Goal: Task Accomplishment & Management: Use online tool/utility

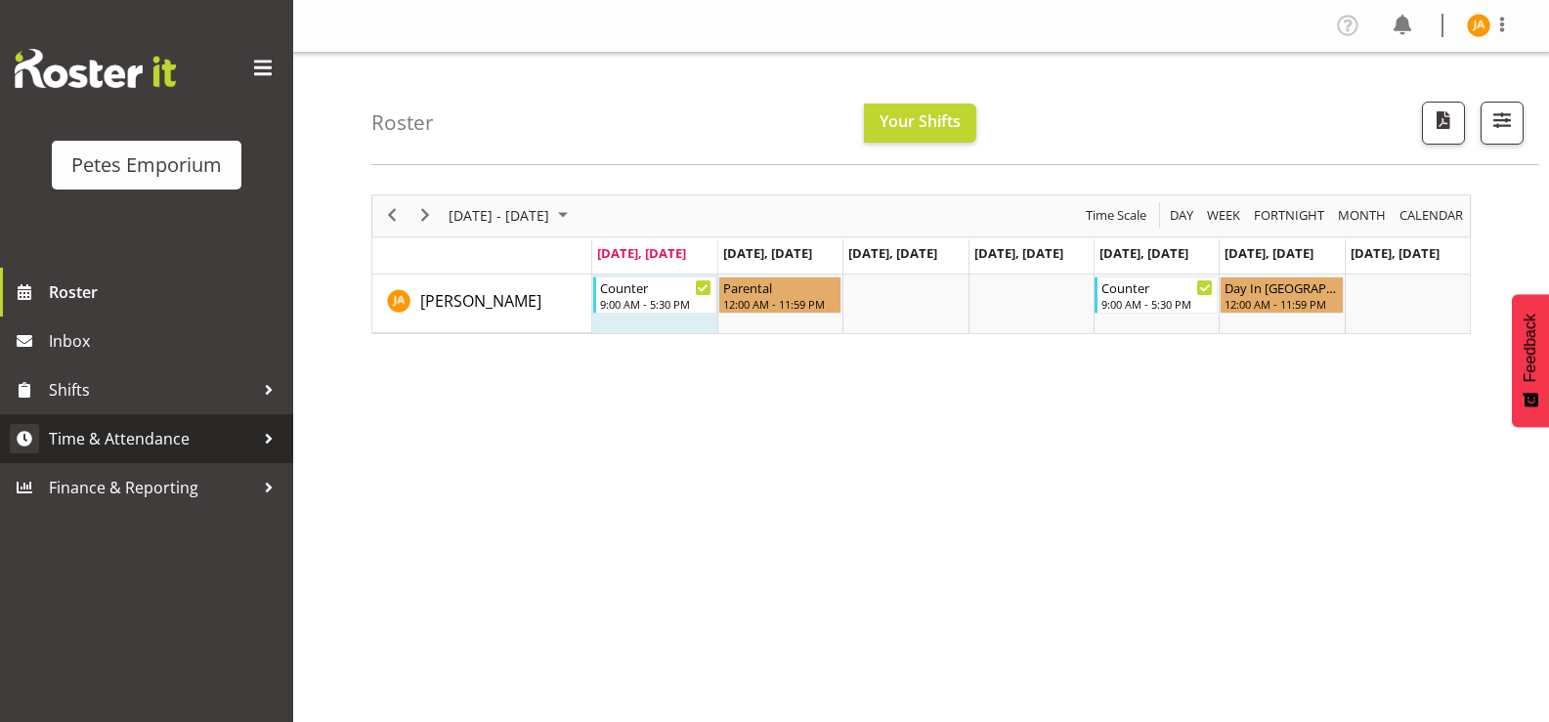
click at [184, 450] on span "Time & Attendance" at bounding box center [151, 438] width 205 height 29
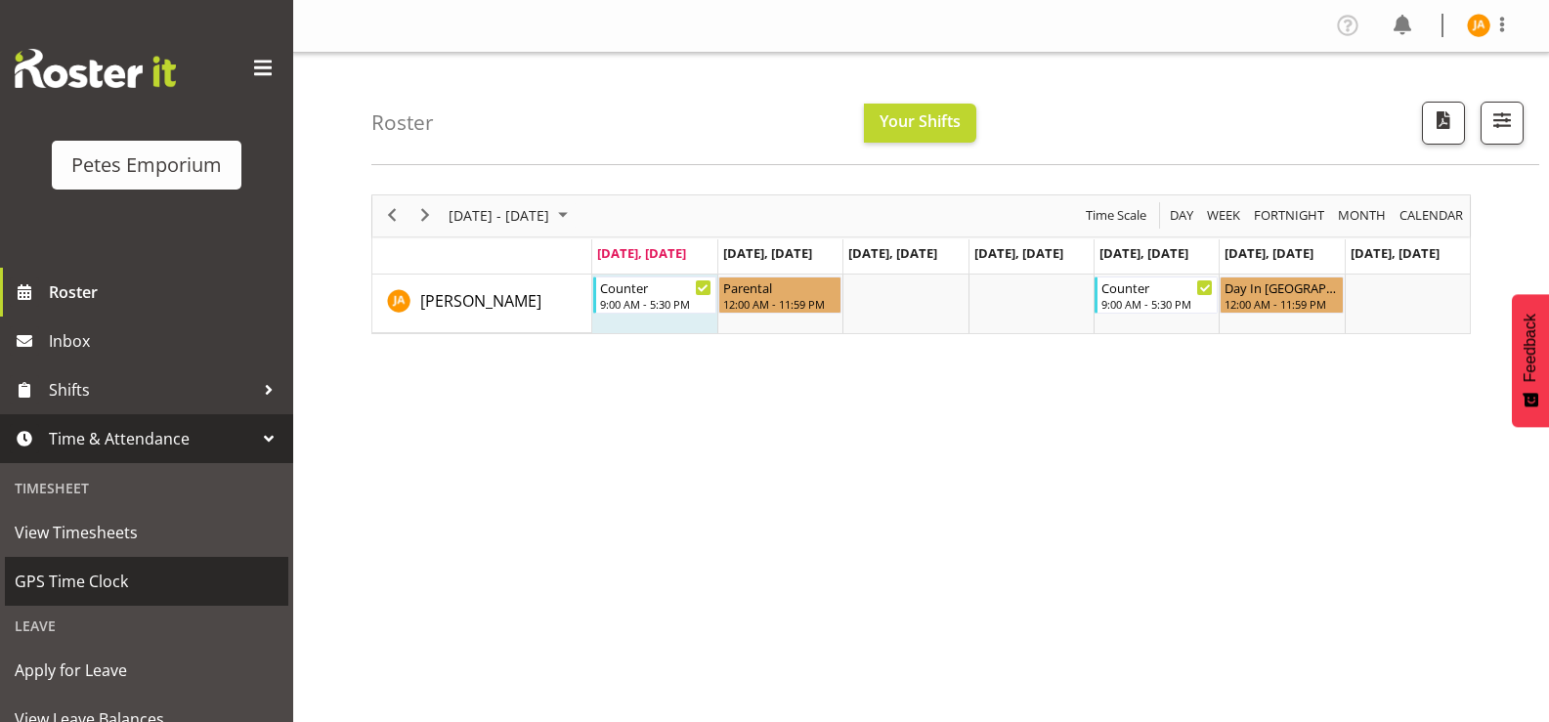
click at [125, 586] on span "GPS Time Clock" at bounding box center [147, 581] width 264 height 29
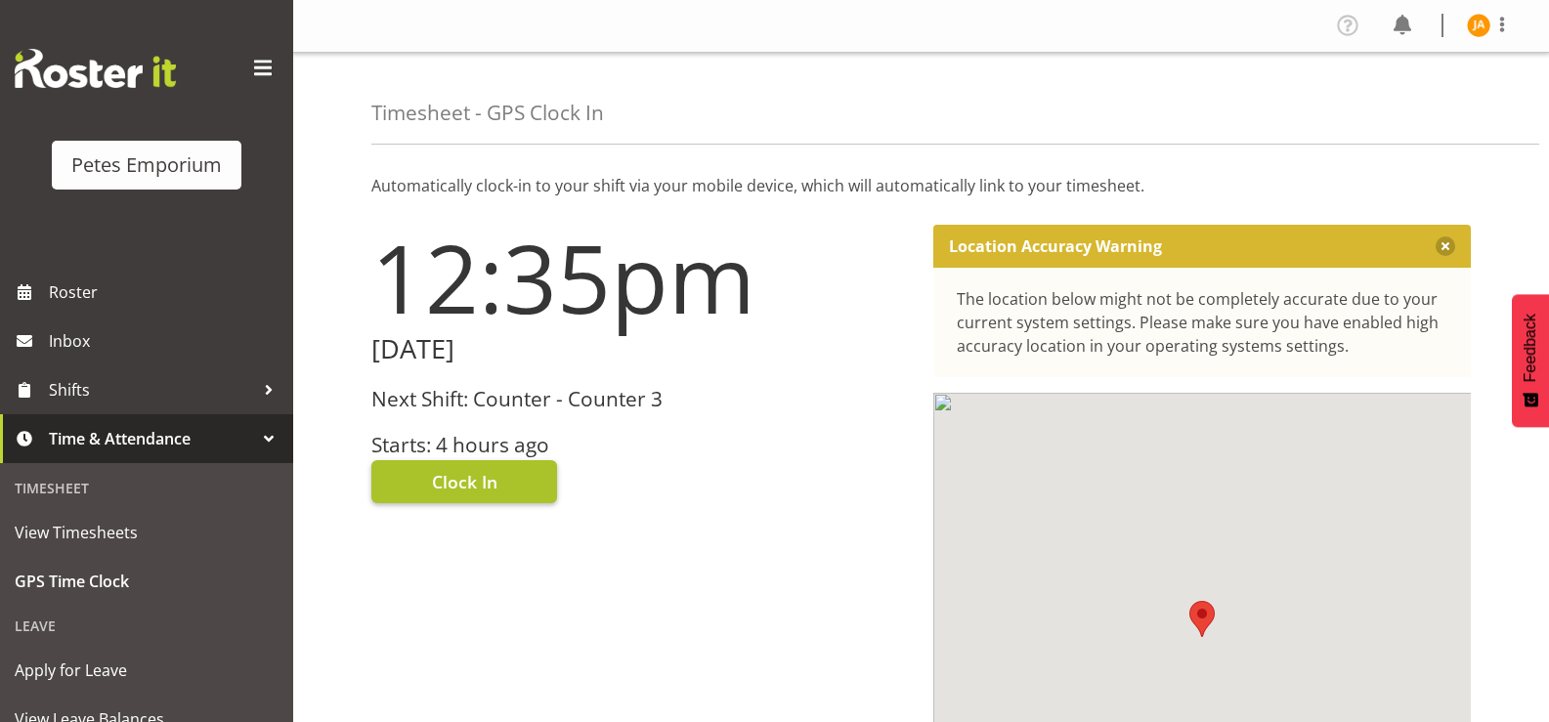
click at [493, 479] on span "Clock In" at bounding box center [464, 481] width 65 height 25
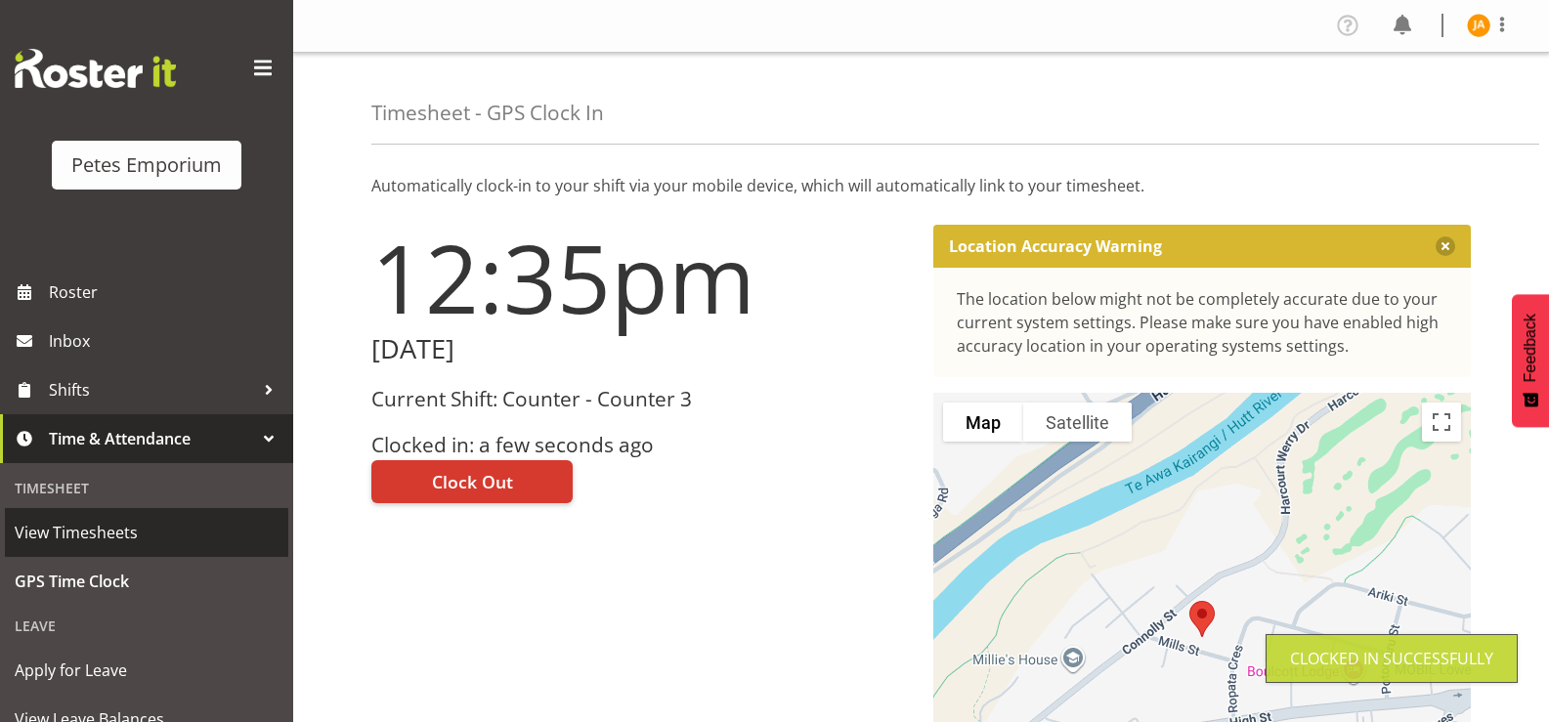
click at [137, 533] on span "View Timesheets" at bounding box center [147, 532] width 264 height 29
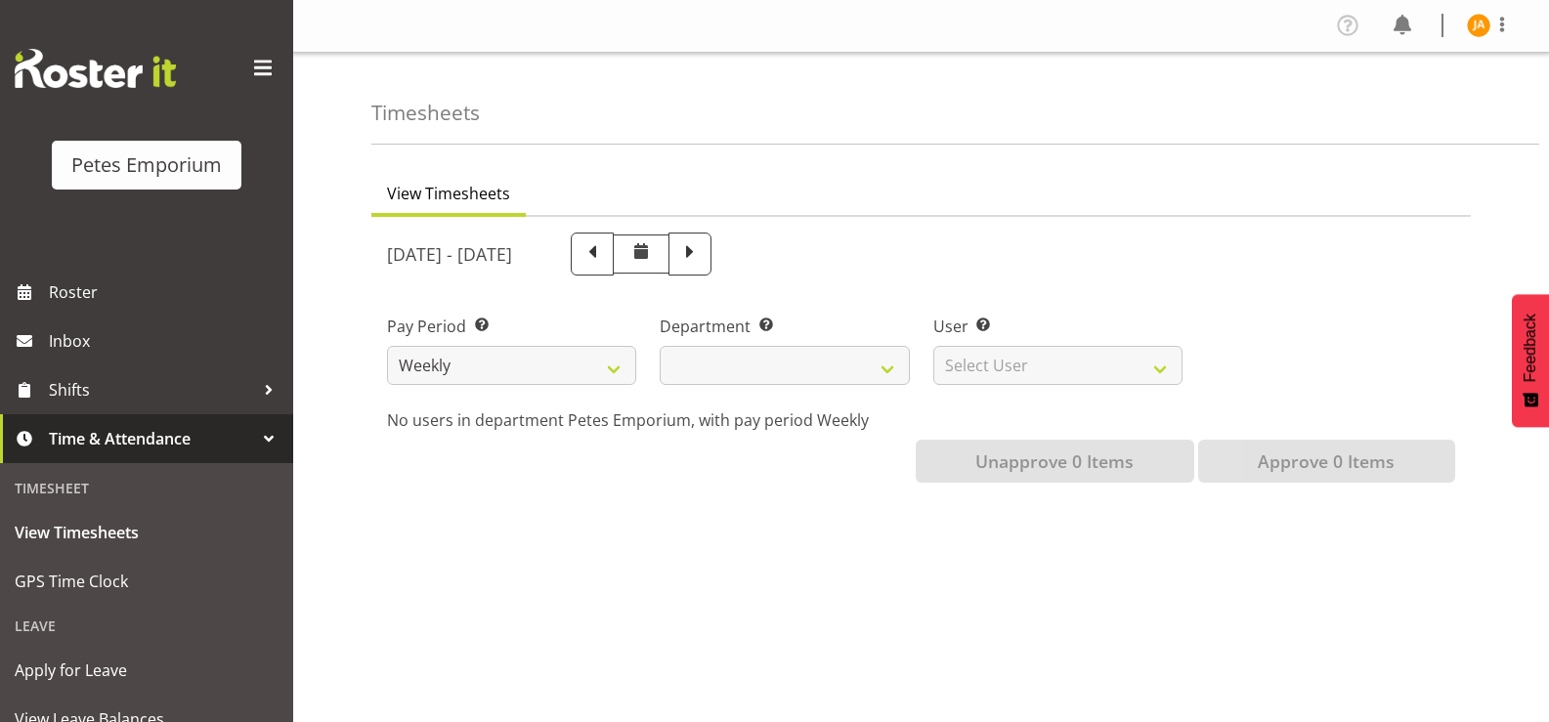
select select
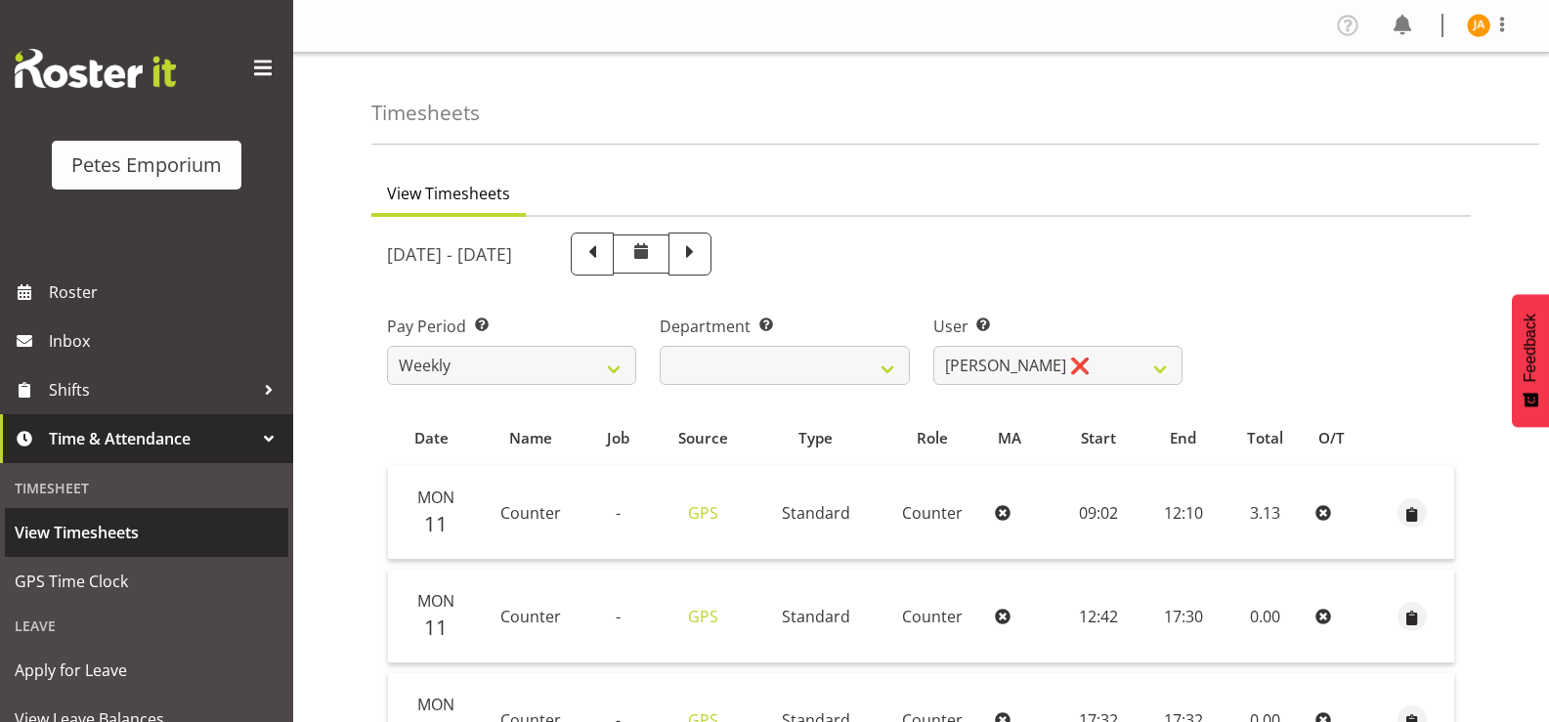
click at [153, 529] on span "View Timesheets" at bounding box center [147, 532] width 264 height 29
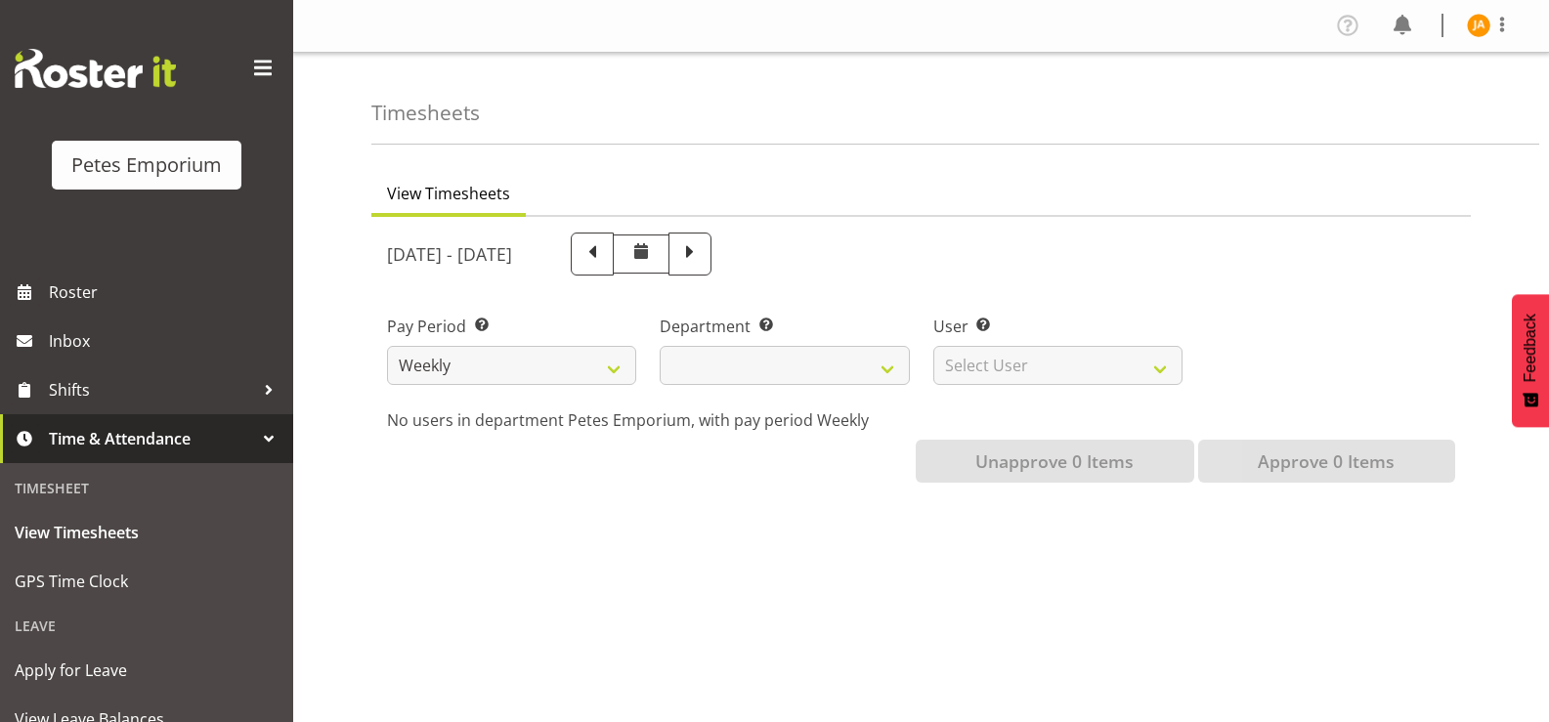
select select
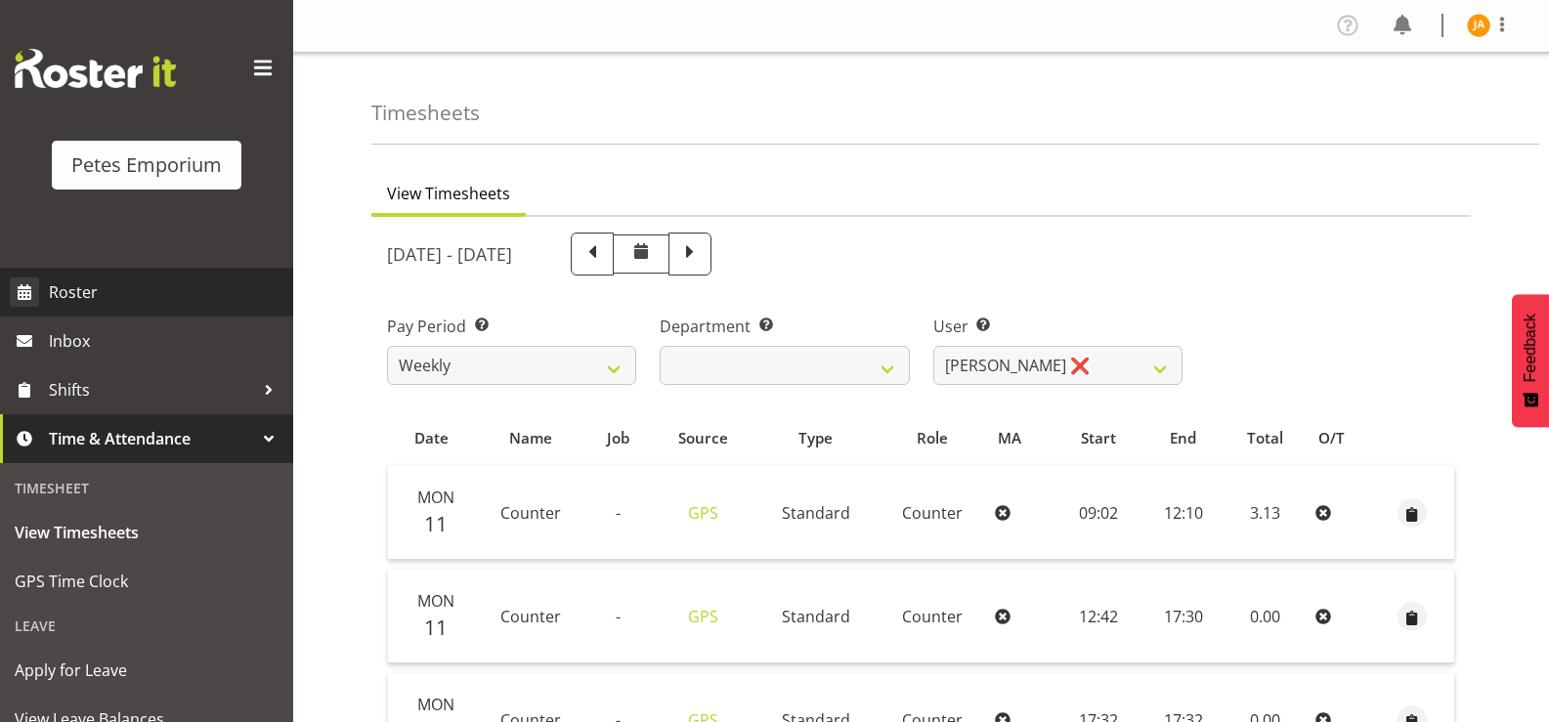
click at [75, 292] on span "Roster" at bounding box center [166, 292] width 235 height 29
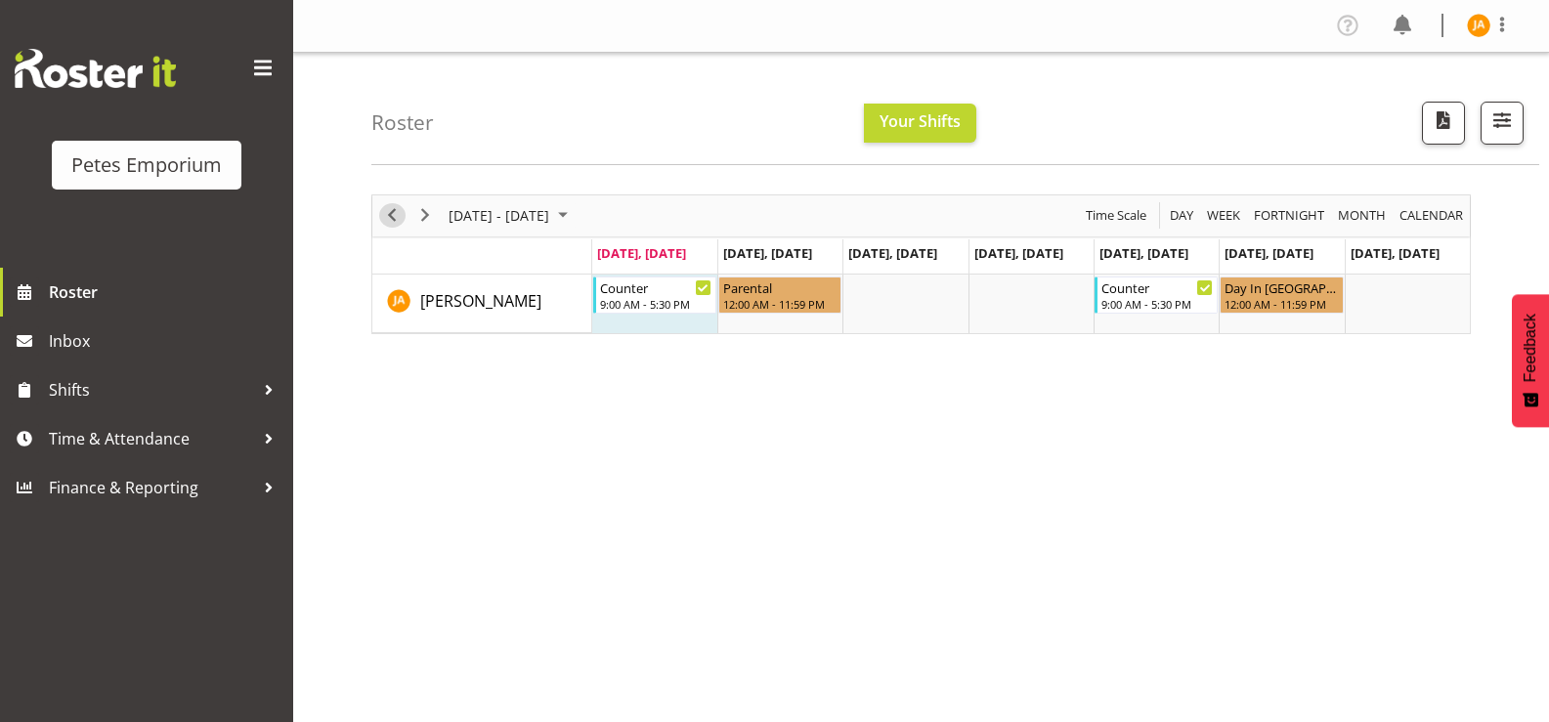
click at [402, 212] on span "Previous" at bounding box center [391, 215] width 23 height 24
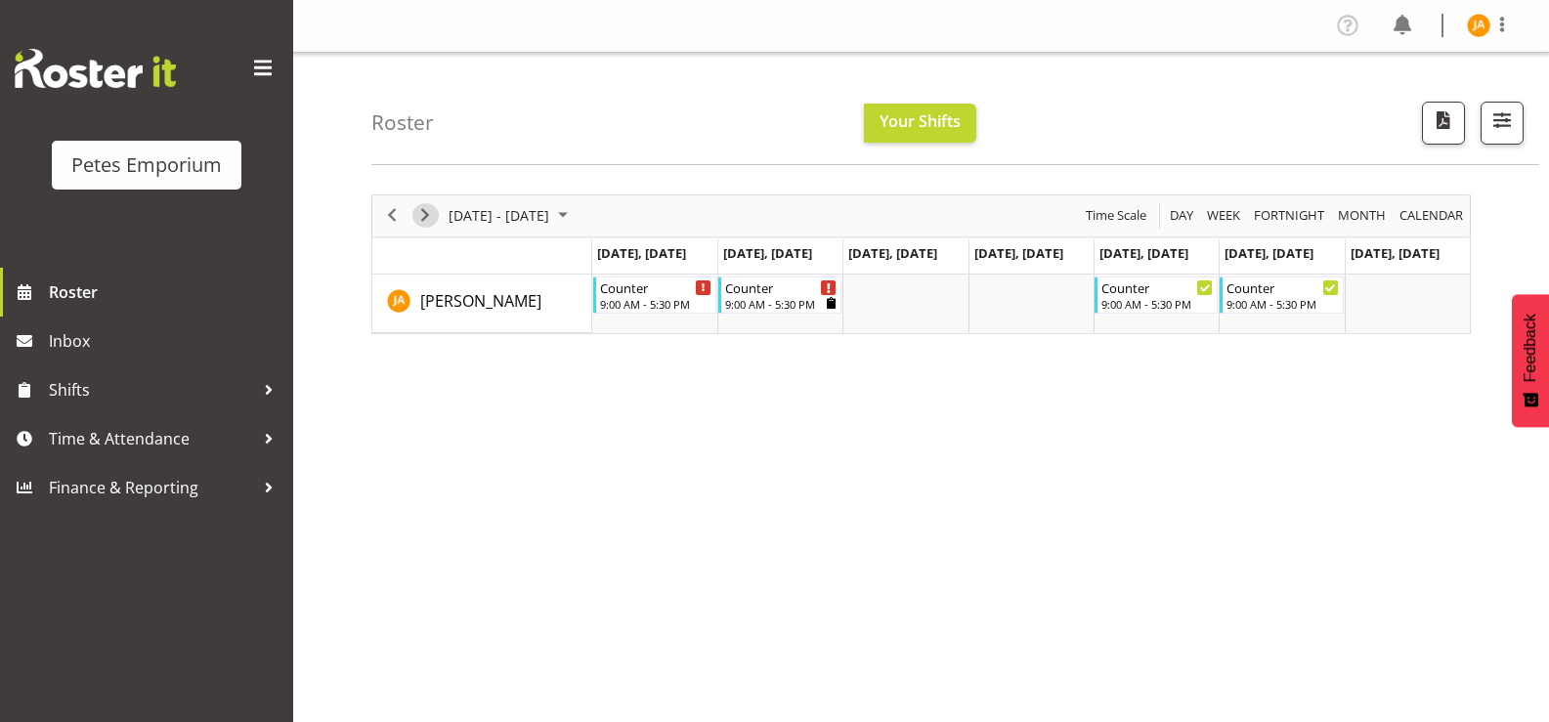
click at [423, 220] on span "Next" at bounding box center [424, 215] width 23 height 24
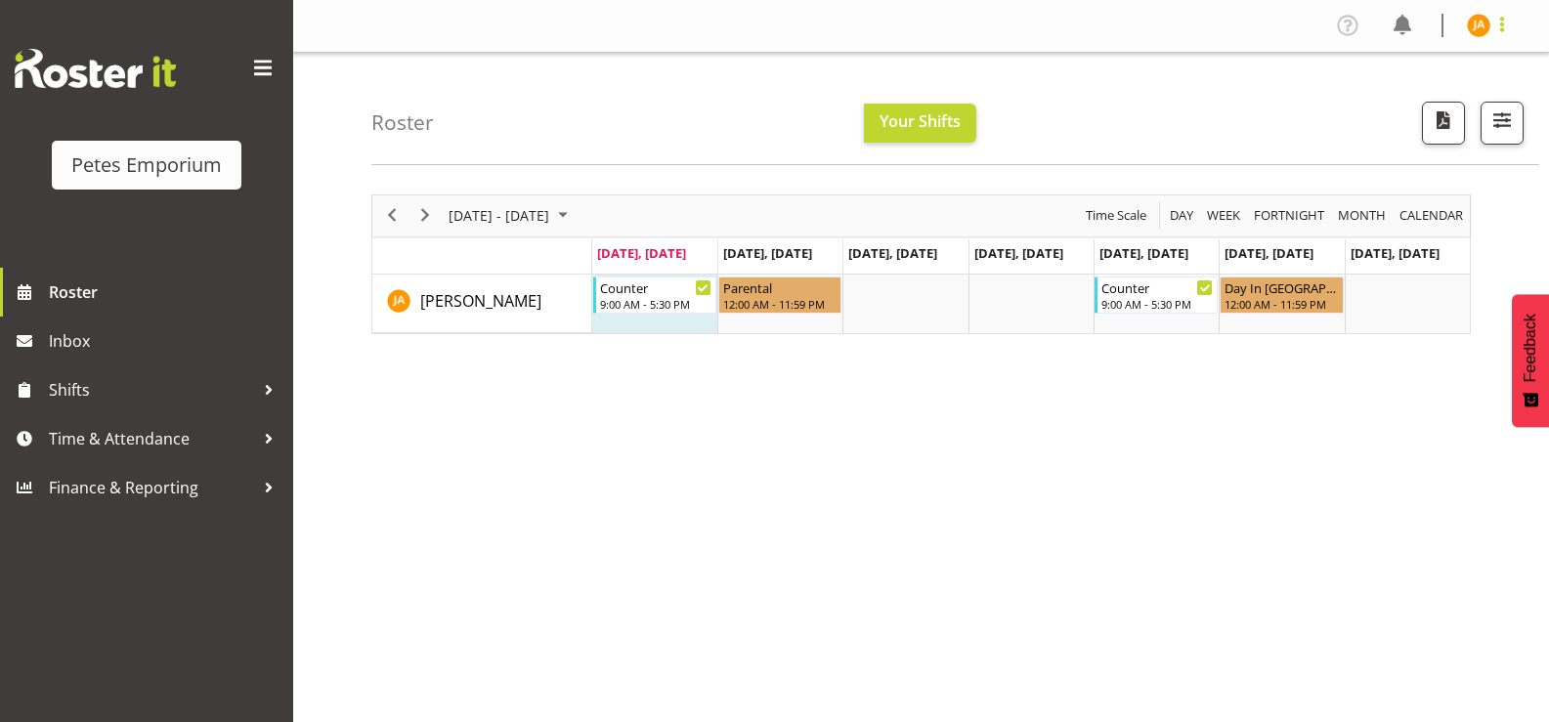
click at [1502, 24] on span at bounding box center [1501, 24] width 23 height 23
click at [1427, 108] on link "Log Out" at bounding box center [1420, 102] width 188 height 35
